Goal: Task Accomplishment & Management: Manage account settings

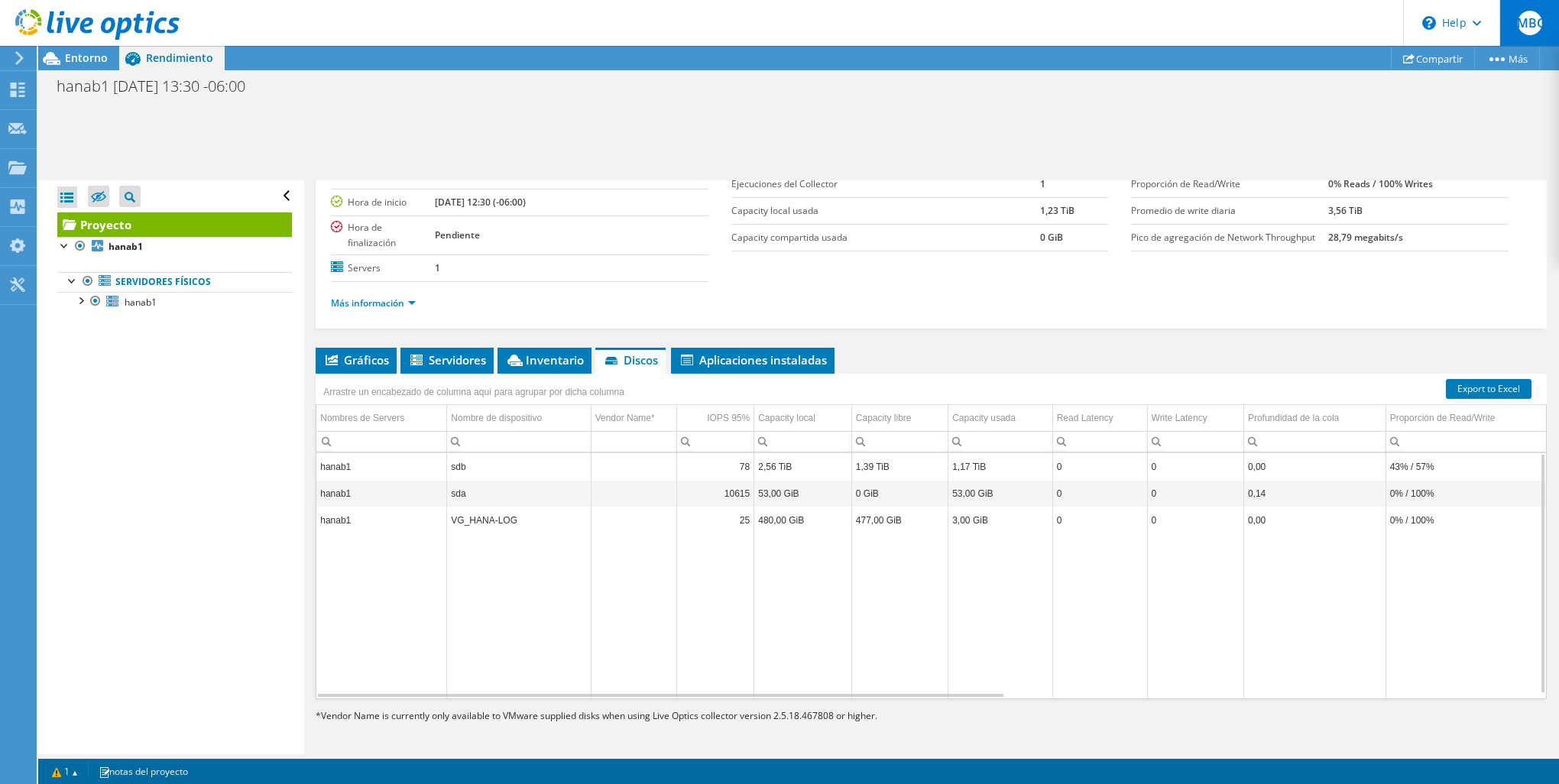
scroll to position [113, 0]
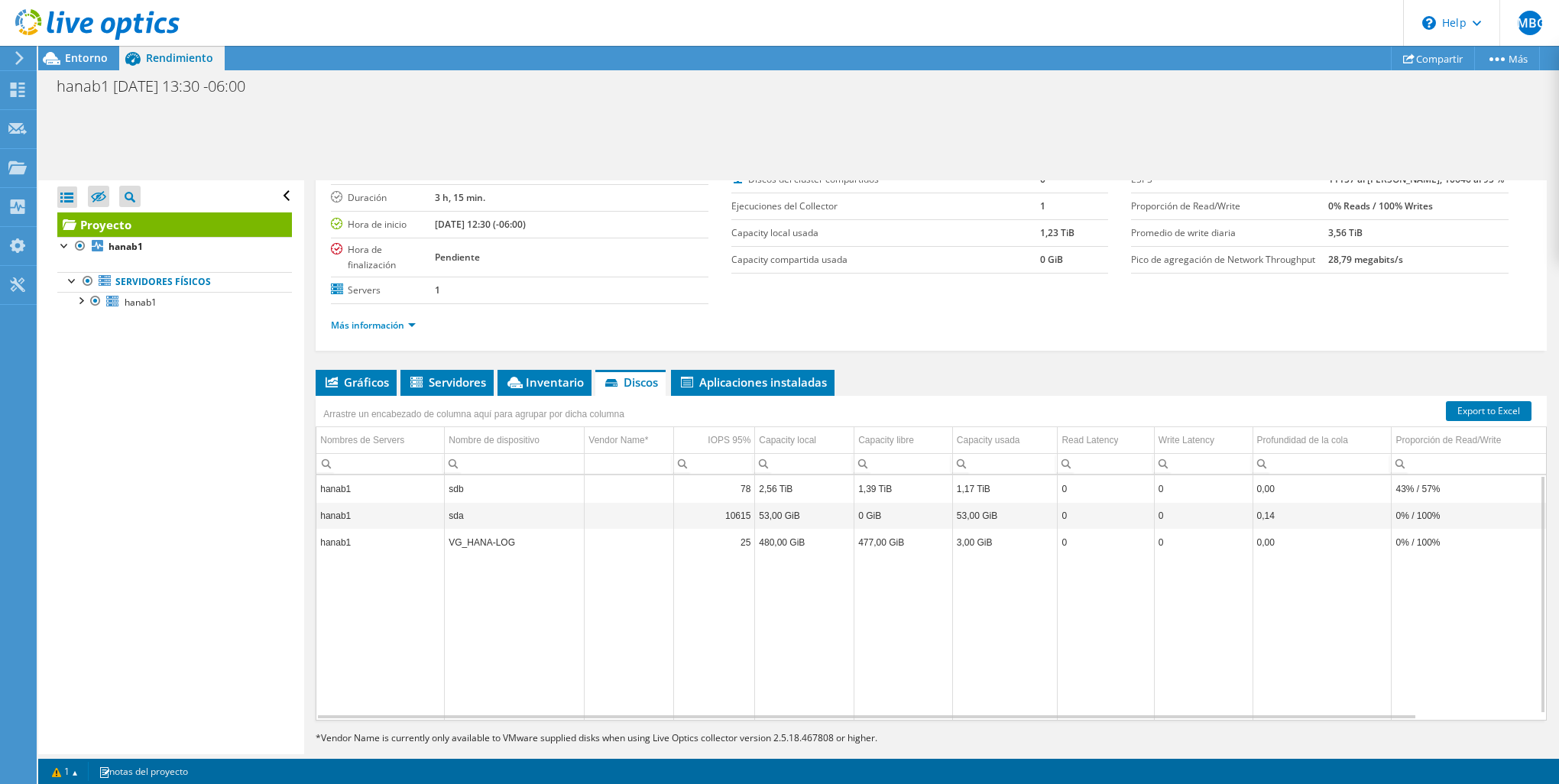
click at [19, 61] on use at bounding box center [19, 58] width 9 height 14
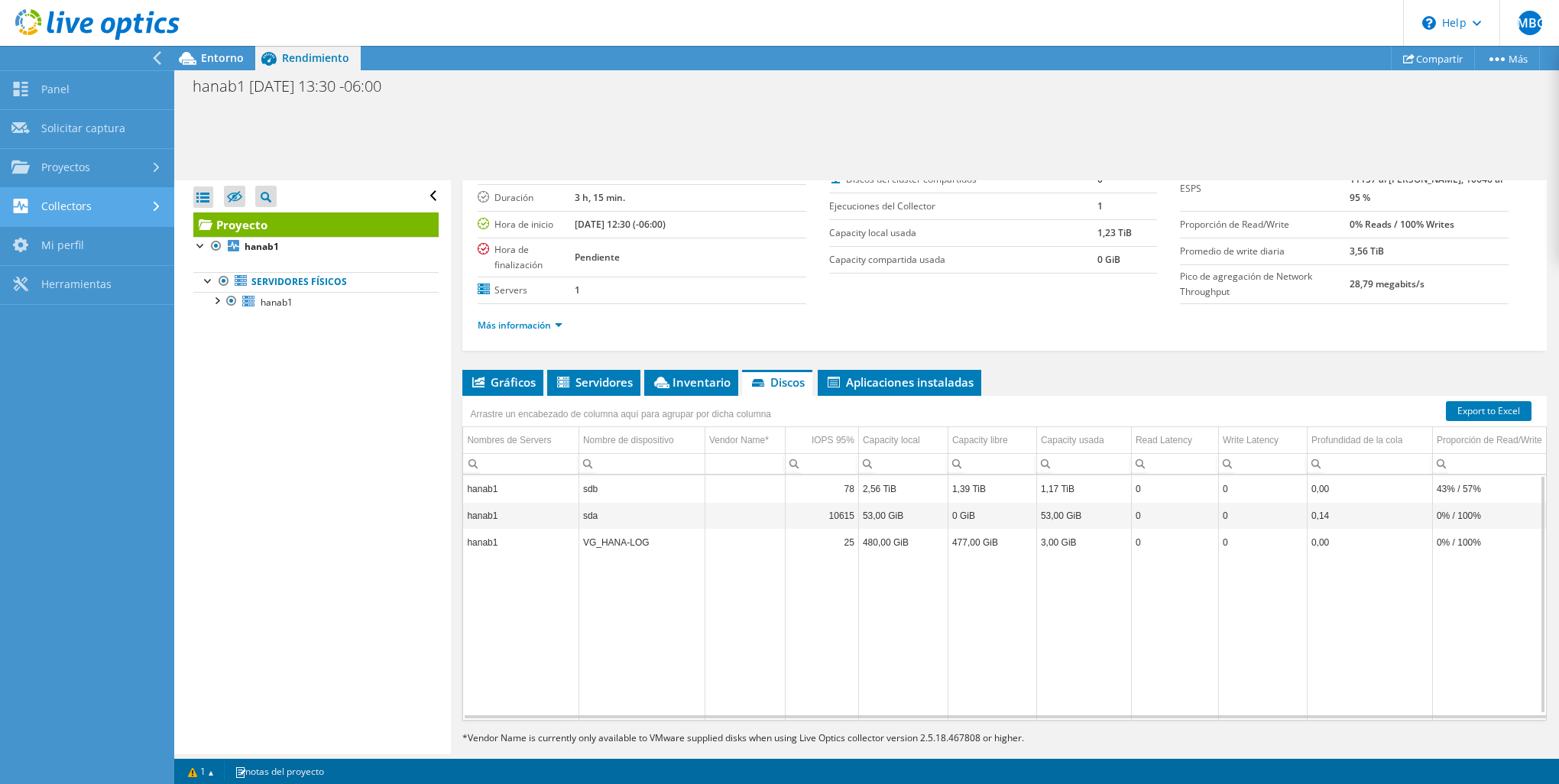
click at [76, 218] on link "Collectors" at bounding box center [87, 207] width 174 height 39
click at [103, 254] on link "Descargar Collector" at bounding box center [87, 246] width 174 height 39
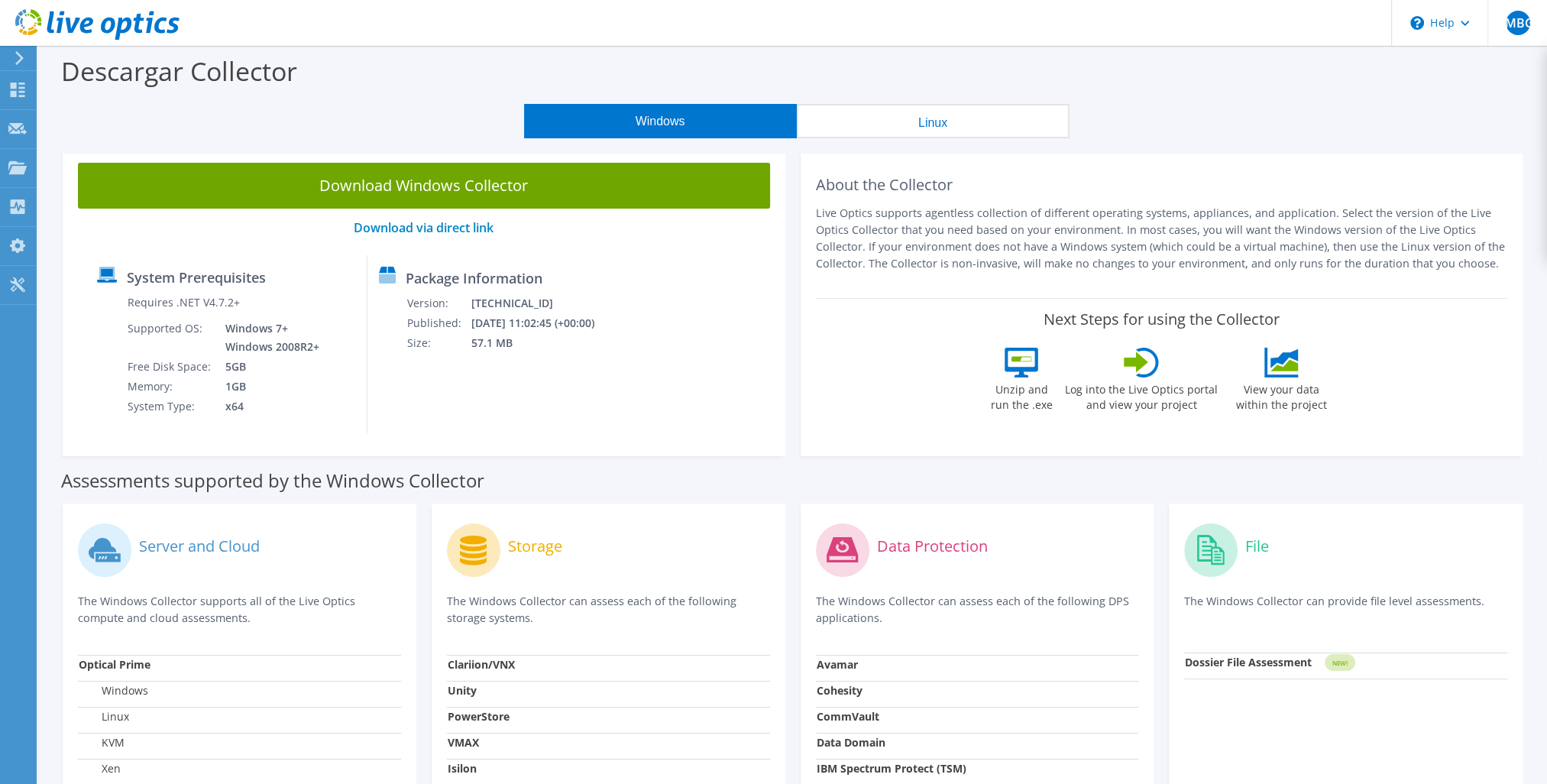
click at [932, 124] on button "Linux" at bounding box center [932, 121] width 272 height 34
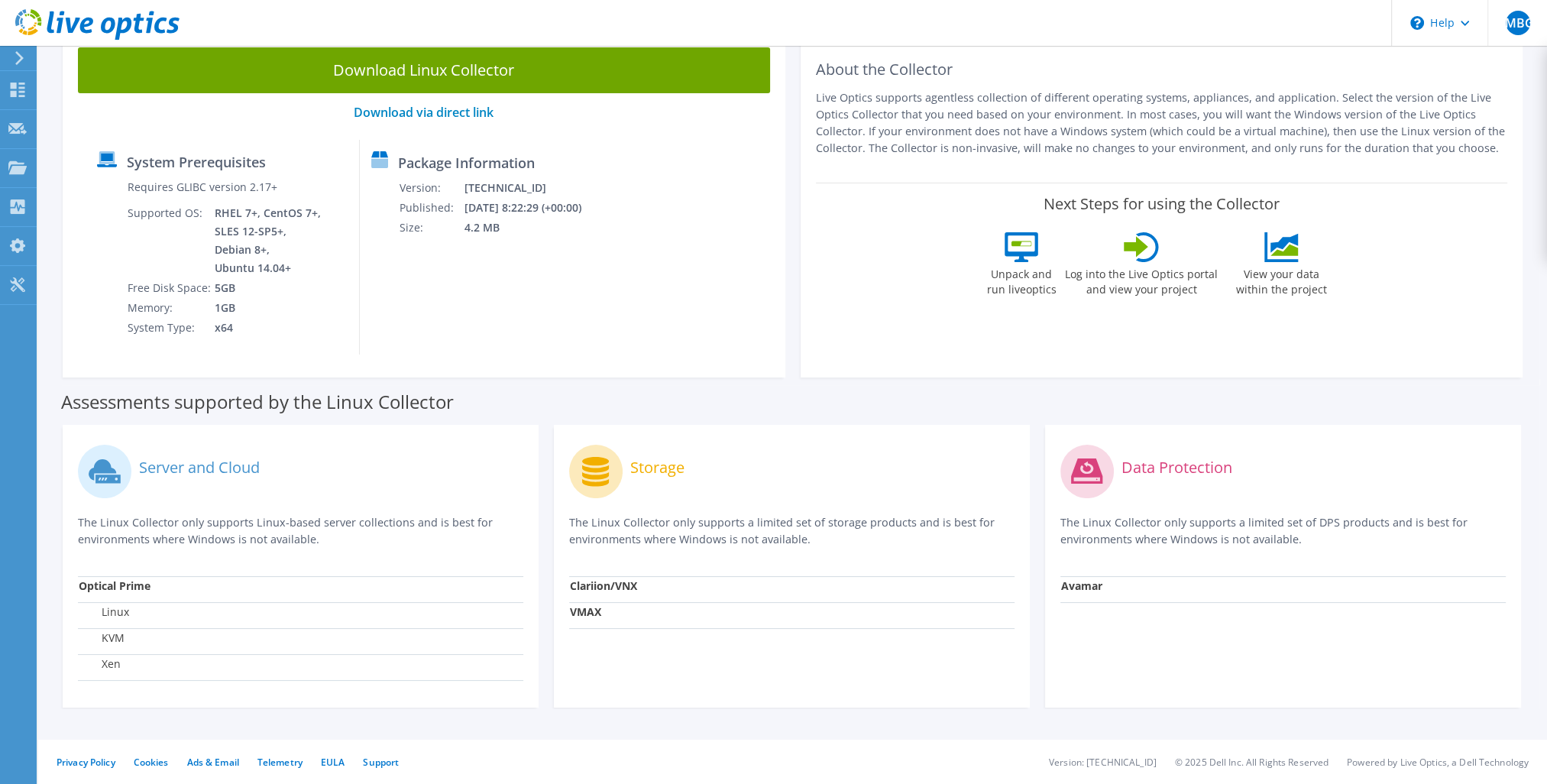
scroll to position [117, 0]
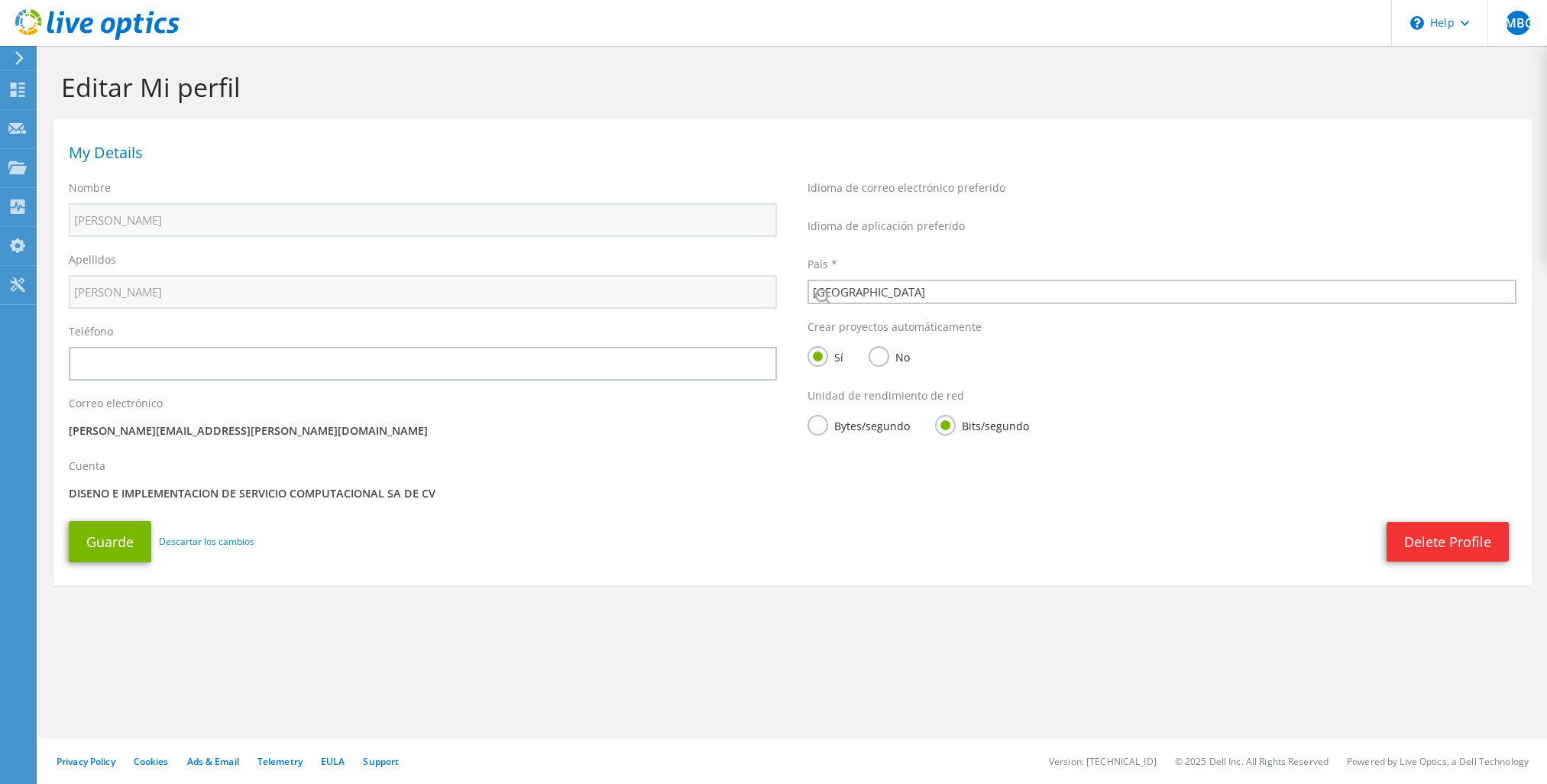
select select "151"
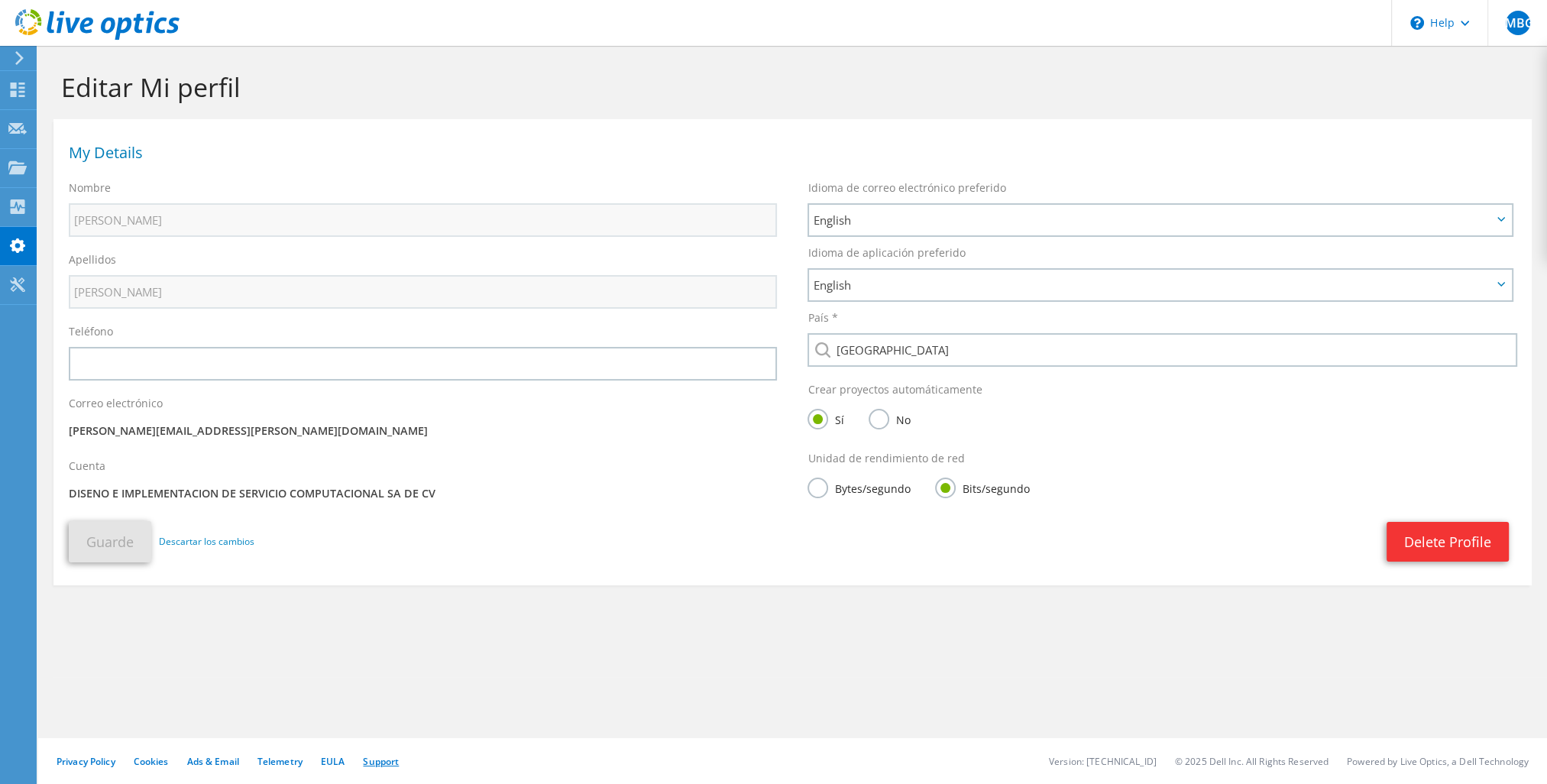
click at [380, 760] on link "Support" at bounding box center [380, 760] width 36 height 13
click at [23, 215] on div at bounding box center [18, 208] width 18 height 17
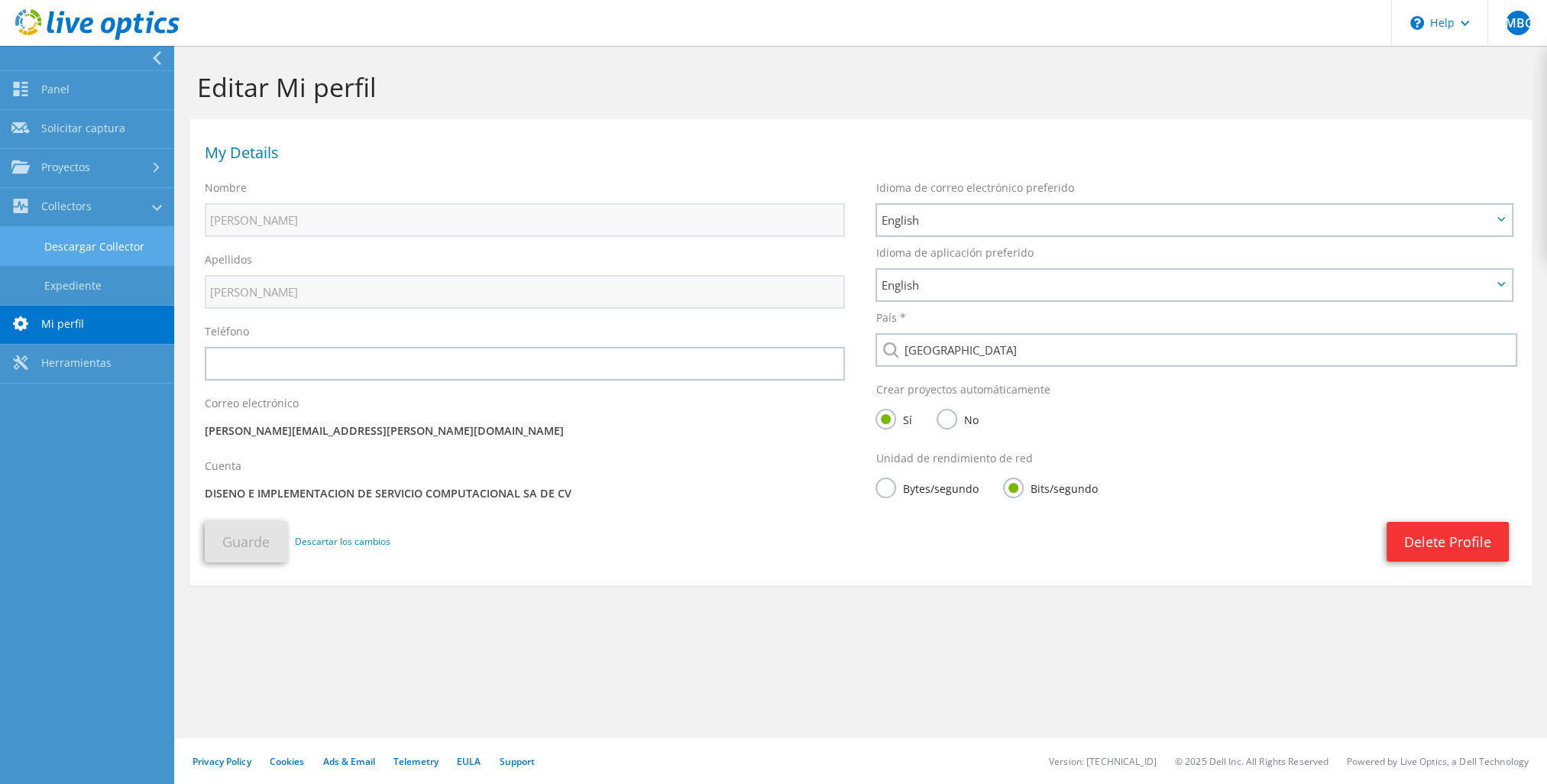
click at [95, 246] on link "Descargar Collector" at bounding box center [87, 246] width 174 height 39
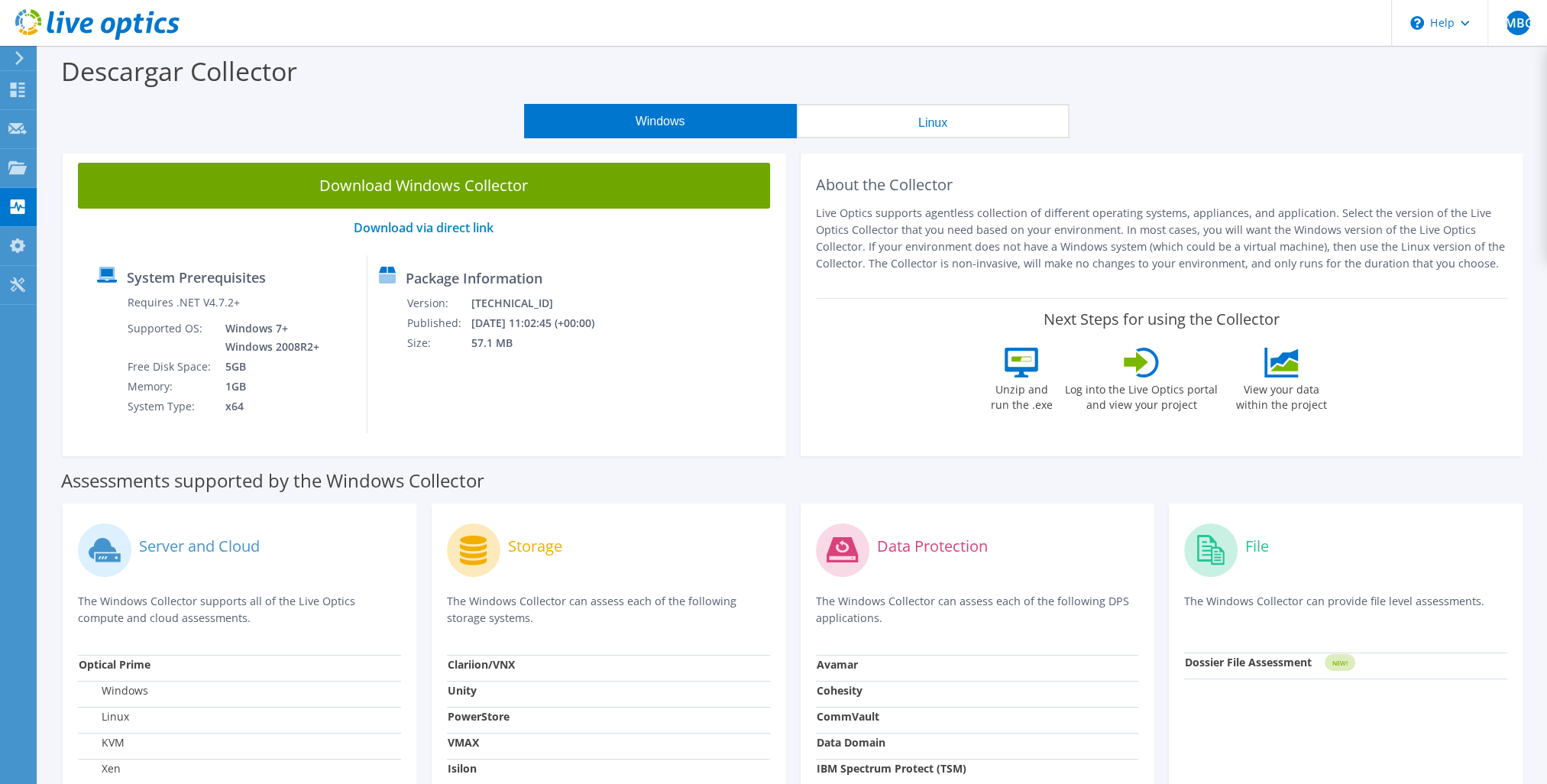
click at [1009, 131] on button "Linux" at bounding box center [932, 121] width 272 height 34
